Goal: Information Seeking & Learning: Learn about a topic

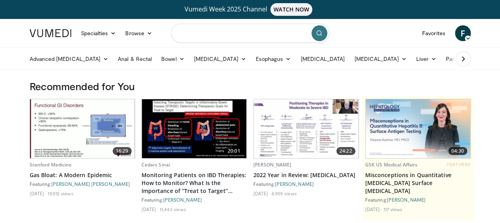
click at [253, 32] on input "Search topics, interventions" at bounding box center [250, 33] width 158 height 19
type input "*********"
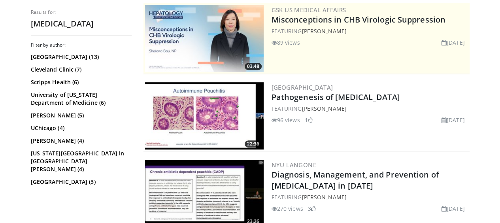
scroll to position [237, 0]
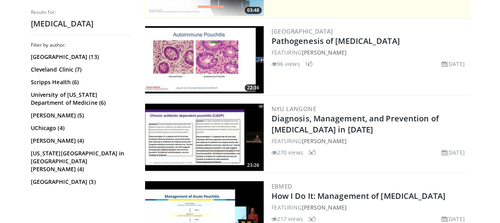
click at [219, 127] on img at bounding box center [204, 137] width 119 height 67
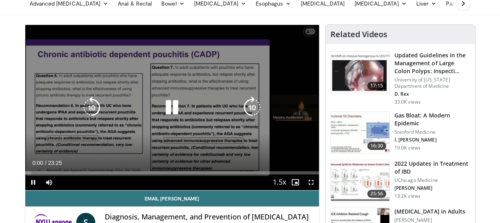
scroll to position [40, 0]
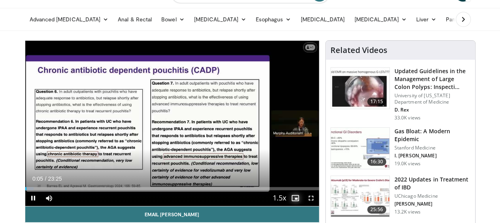
click at [303, 206] on span "Video Player" at bounding box center [295, 198] width 16 height 16
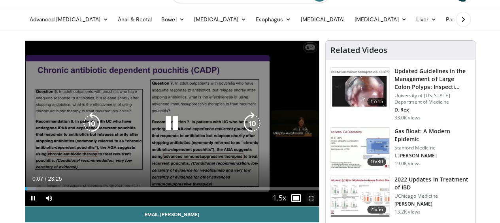
drag, startPoint x: 318, startPoint y: 210, endPoint x: 318, endPoint y: 255, distance: 45.4
click at [318, 206] on span "Video Player" at bounding box center [311, 198] width 16 height 16
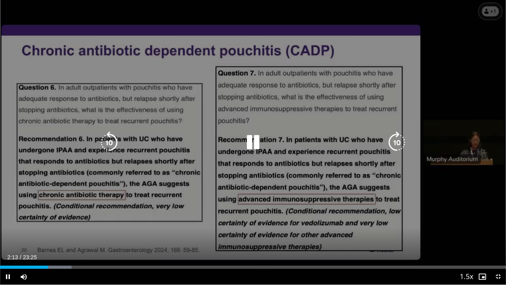
click at [286, 129] on div "10 seconds Tap to unmute" at bounding box center [253, 142] width 506 height 284
click at [407, 36] on div "10 seconds Tap to unmute" at bounding box center [253, 142] width 506 height 284
click at [252, 144] on icon "Video Player" at bounding box center [253, 142] width 22 height 22
click at [239, 134] on div "10 seconds Tap to unmute" at bounding box center [253, 142] width 506 height 284
click at [138, 125] on div "10 seconds Tap to unmute" at bounding box center [253, 142] width 506 height 284
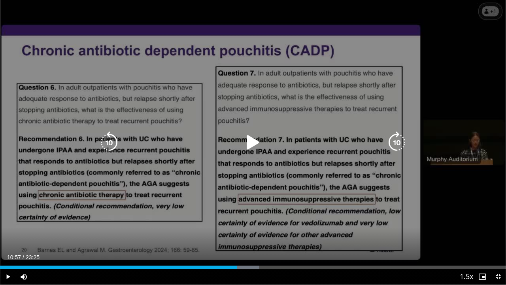
click at [156, 136] on div "Video Player" at bounding box center [252, 142] width 303 height 16
click at [251, 145] on icon "Video Player" at bounding box center [253, 142] width 22 height 22
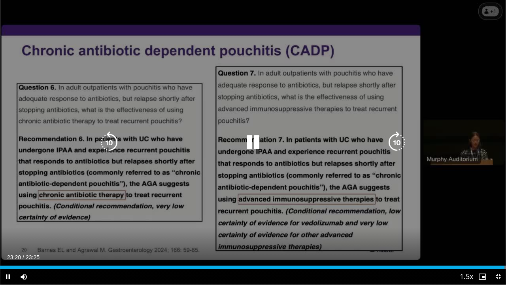
click at [249, 147] on icon "Video Player" at bounding box center [253, 142] width 22 height 22
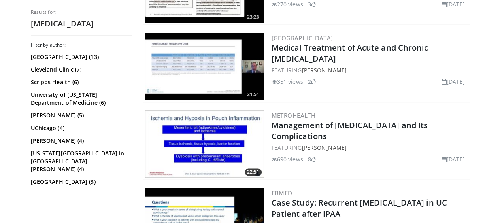
scroll to position [474, 0]
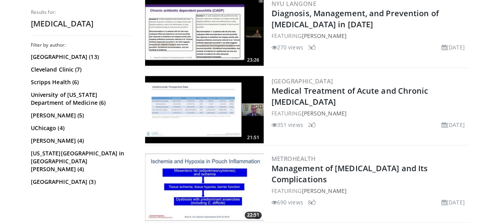
click at [236, 118] on img at bounding box center [204, 109] width 119 height 67
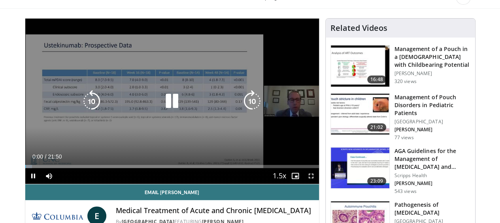
scroll to position [79, 0]
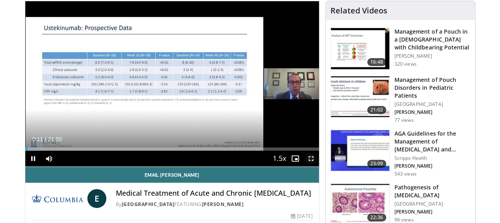
click at [319, 166] on span "Video Player" at bounding box center [311, 159] width 16 height 16
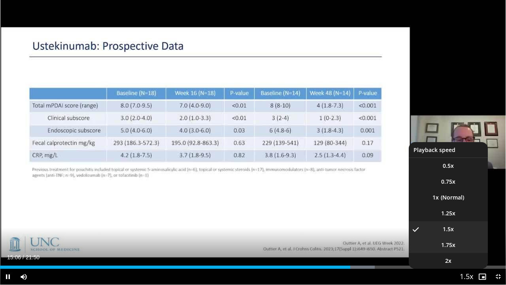
click at [453, 222] on span "1.75x" at bounding box center [448, 245] width 14 height 8
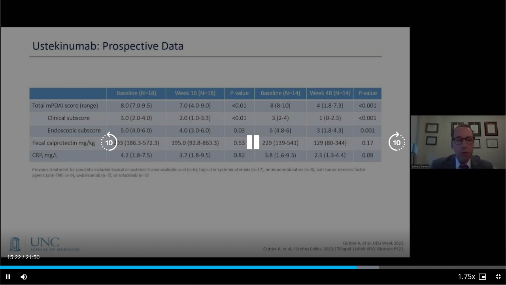
click at [244, 133] on icon "Video Player" at bounding box center [253, 142] width 22 height 22
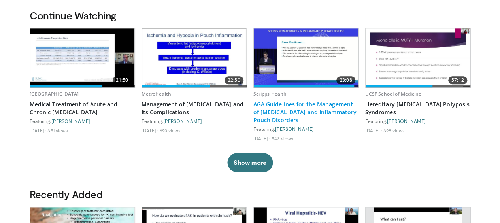
scroll to position [237, 0]
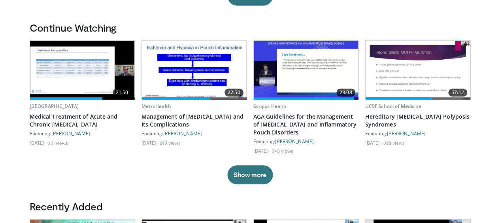
click at [240, 184] on button "Show more" at bounding box center [249, 174] width 45 height 19
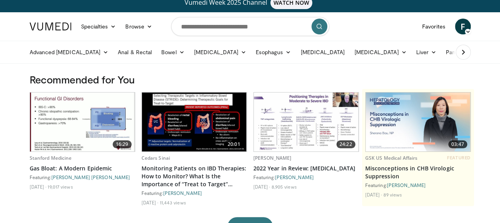
scroll to position [0, 0]
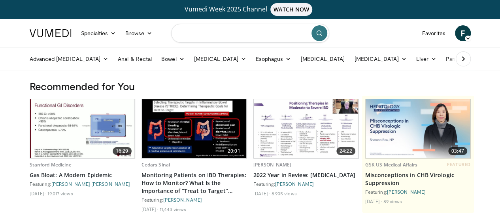
click at [198, 33] on input "Search topics, interventions" at bounding box center [250, 33] width 158 height 19
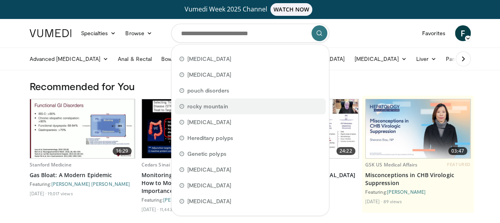
click at [214, 106] on span "rocky mountain" at bounding box center [207, 106] width 41 height 8
type input "**********"
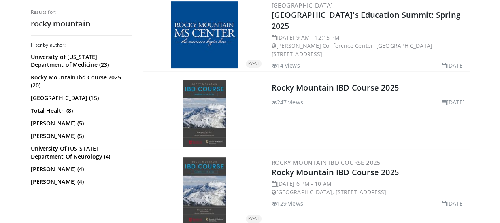
scroll to position [158, 0]
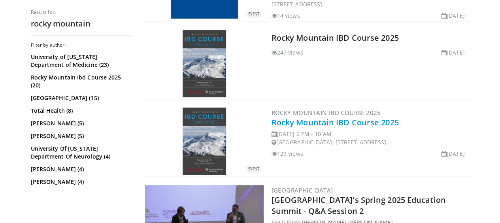
click at [329, 124] on link "Rocky Mountain IBD Course 2025" at bounding box center [334, 122] width 127 height 11
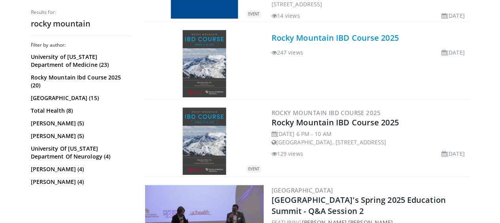
click at [342, 38] on link "Rocky Mountain IBD Course 2025" at bounding box center [334, 37] width 127 height 11
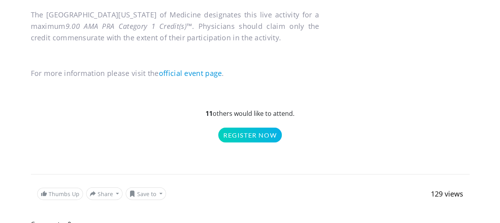
scroll to position [813, 0]
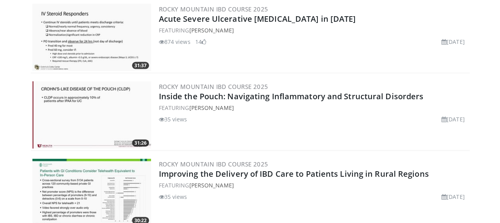
scroll to position [830, 0]
